Goal: Information Seeking & Learning: Learn about a topic

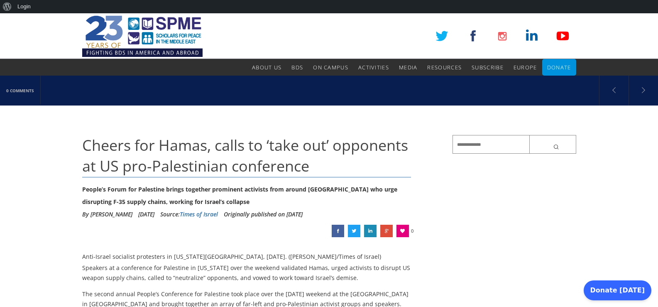
click at [98, 145] on span "Cheers for Hamas, calls to ‘take out’ opponents at US pro-Palestinian conference" at bounding box center [245, 155] width 326 height 41
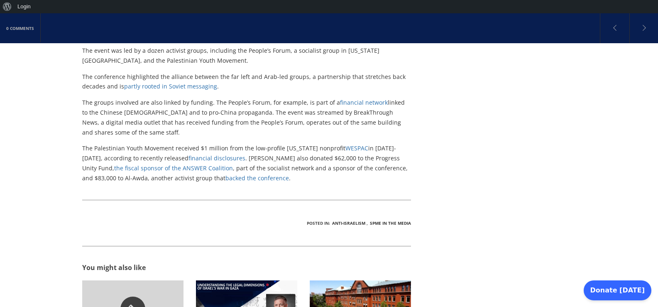
scroll to position [1160, 0]
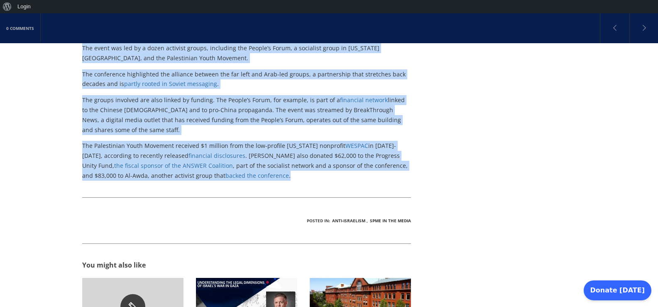
copy div "Cheers for Hamas, calls to ‘take out’ opponents at US pro-Palestinian conferenc…"
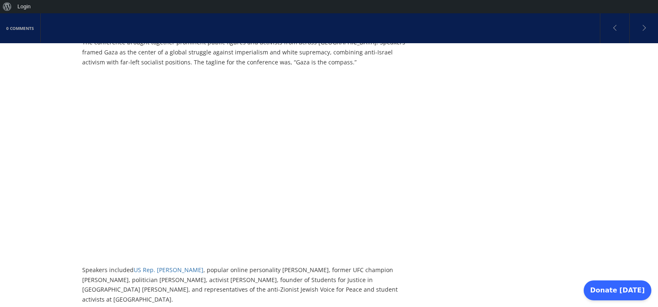
scroll to position [87, 0]
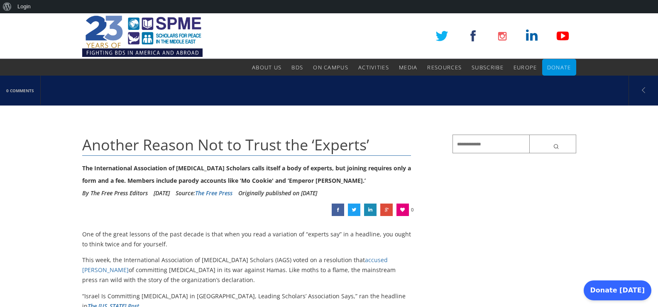
click at [103, 142] on span "Another Reason Not to Trust the ‘Experts’" at bounding box center [225, 144] width 287 height 20
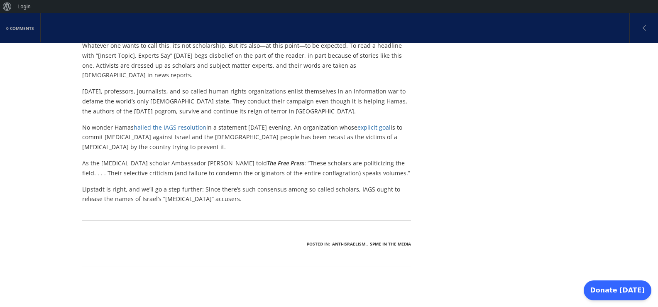
scroll to position [758, 0]
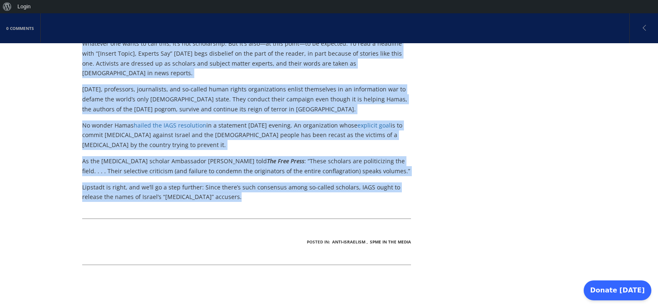
copy div "Loremip Dolors Ame co Adipi eli ‘Seddoei’ Tem Incididuntutl Etdoloremag al Enim…"
click at [279, 120] on p "No wonder Hamas hailed the IAGS resolution in a statement [DATE] evening. An or…" at bounding box center [246, 134] width 329 height 29
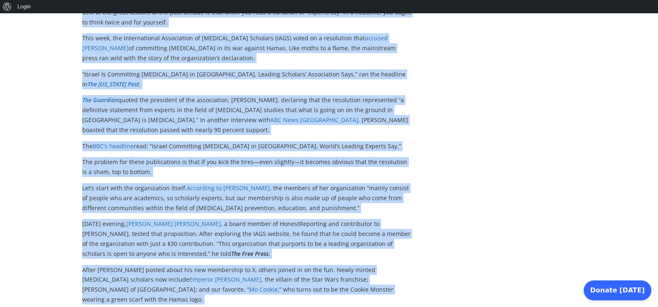
scroll to position [0, 0]
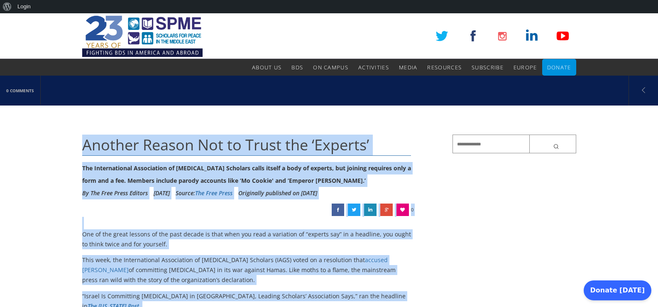
click at [379, 178] on div "The International Association of [MEDICAL_DATA] Scholars calls itself a body of…" at bounding box center [246, 174] width 329 height 25
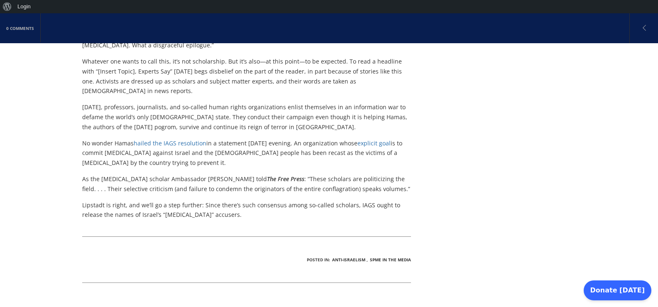
scroll to position [742, 0]
